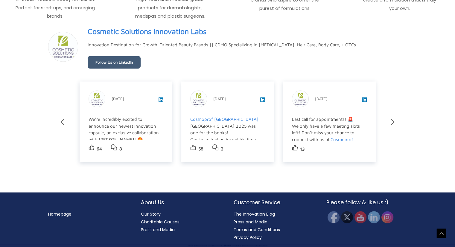
scroll to position [1024, 0]
click at [153, 213] on link "Our Story" at bounding box center [151, 214] width 20 height 6
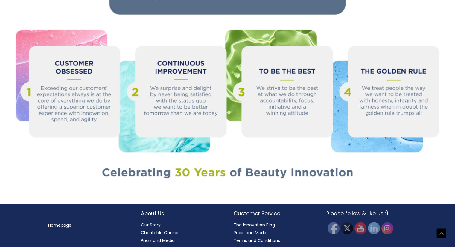
scroll to position [643, 0]
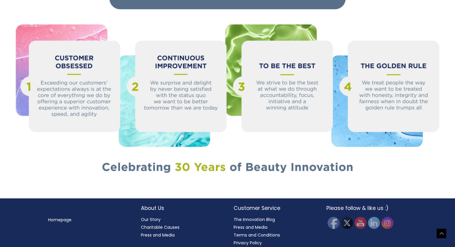
click at [165, 224] on link "Charitable Causes" at bounding box center [160, 227] width 39 height 6
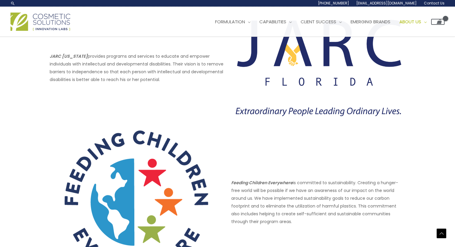
scroll to position [116, 0]
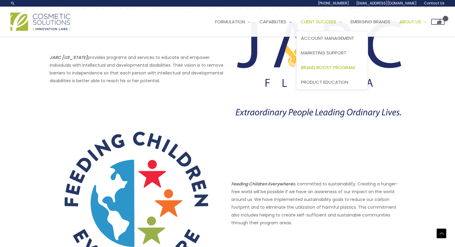
click at [346, 65] on span "Brand Boost Program" at bounding box center [328, 67] width 54 height 6
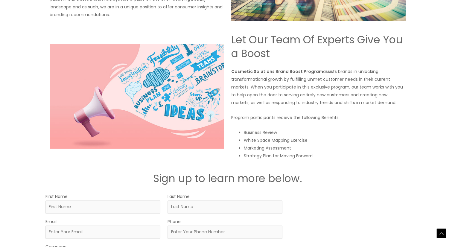
scroll to position [804, 0]
